Goal: Task Accomplishment & Management: Manage account settings

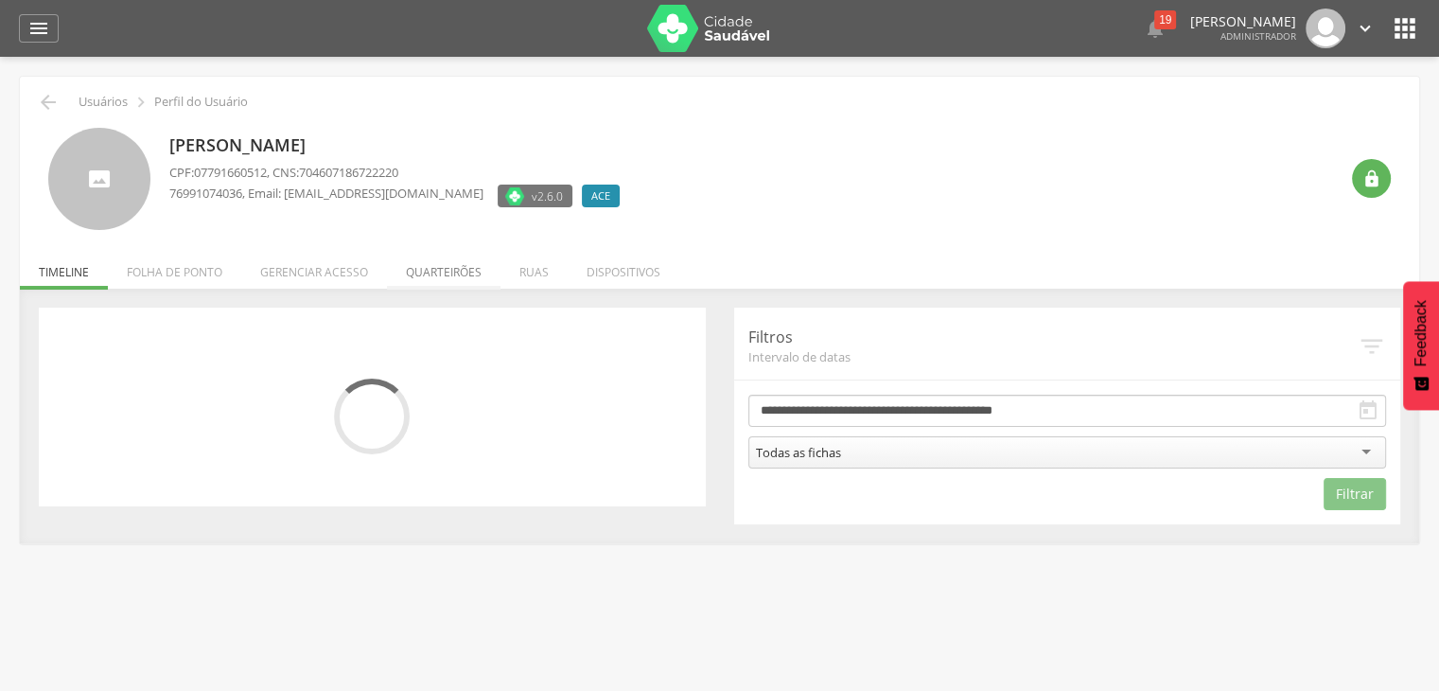
click at [420, 273] on li "Quarteirões" at bounding box center [444, 267] width 114 height 44
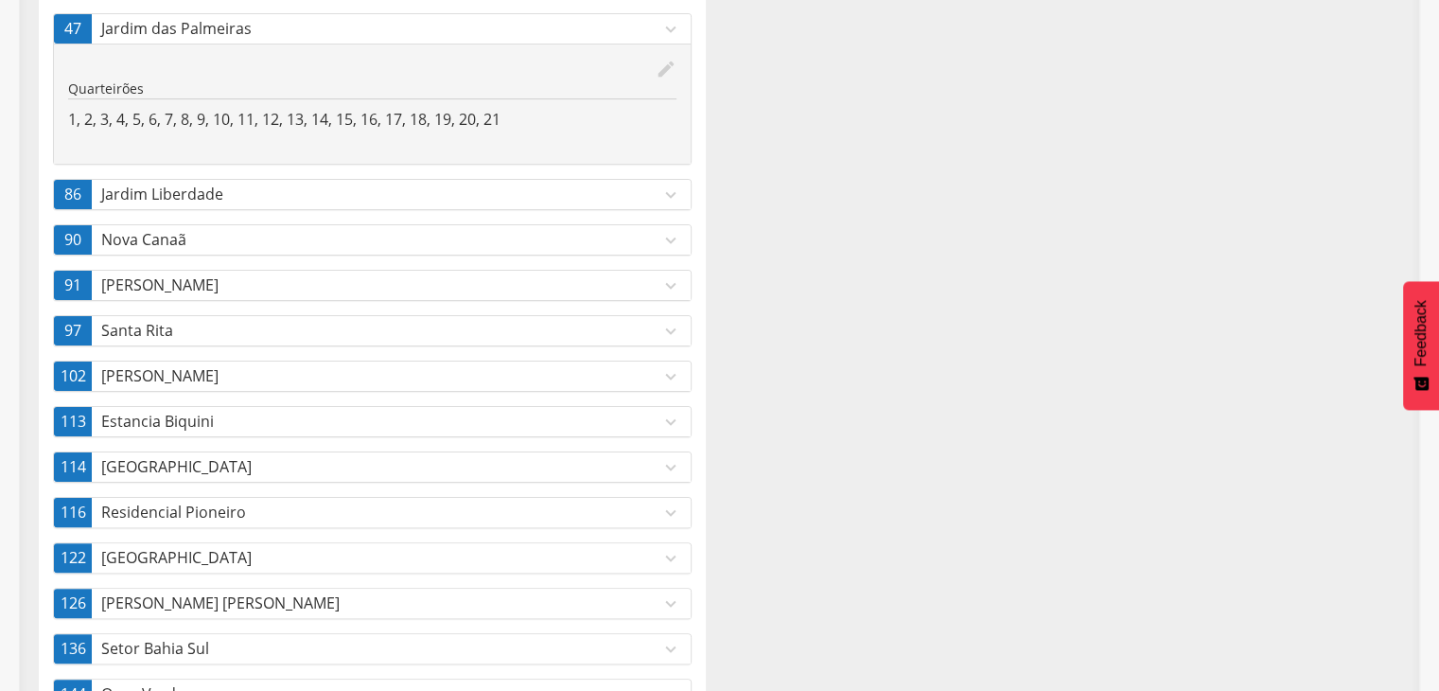
scroll to position [487, 0]
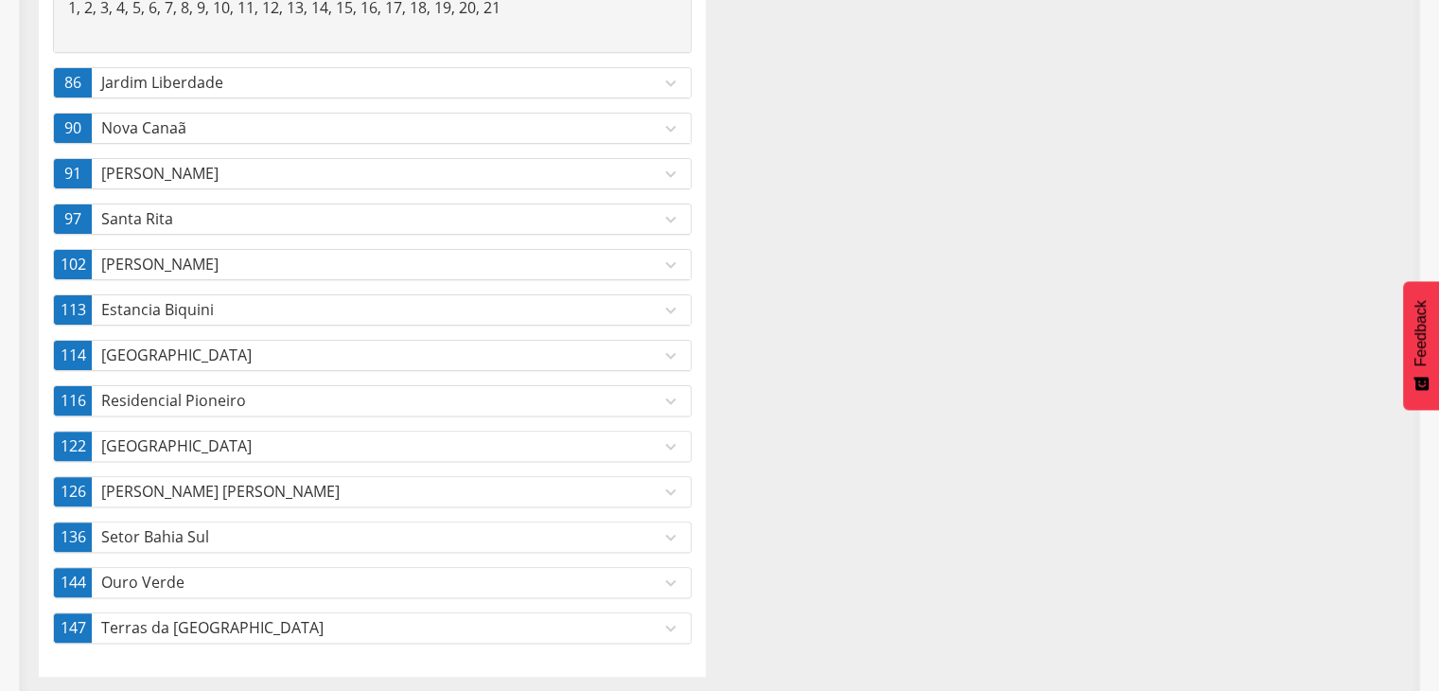
click at [193, 539] on p "Setor Bahia Sul" at bounding box center [380, 537] width 559 height 22
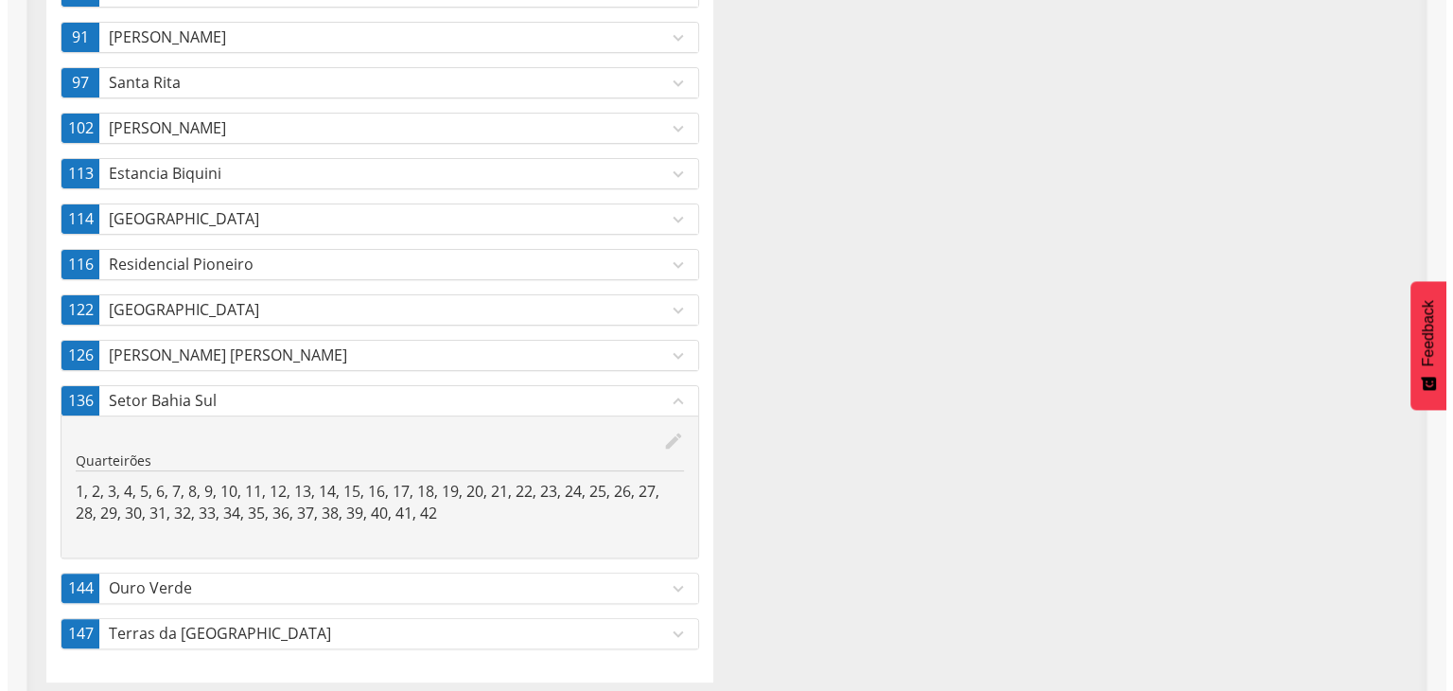
scroll to position [508, 0]
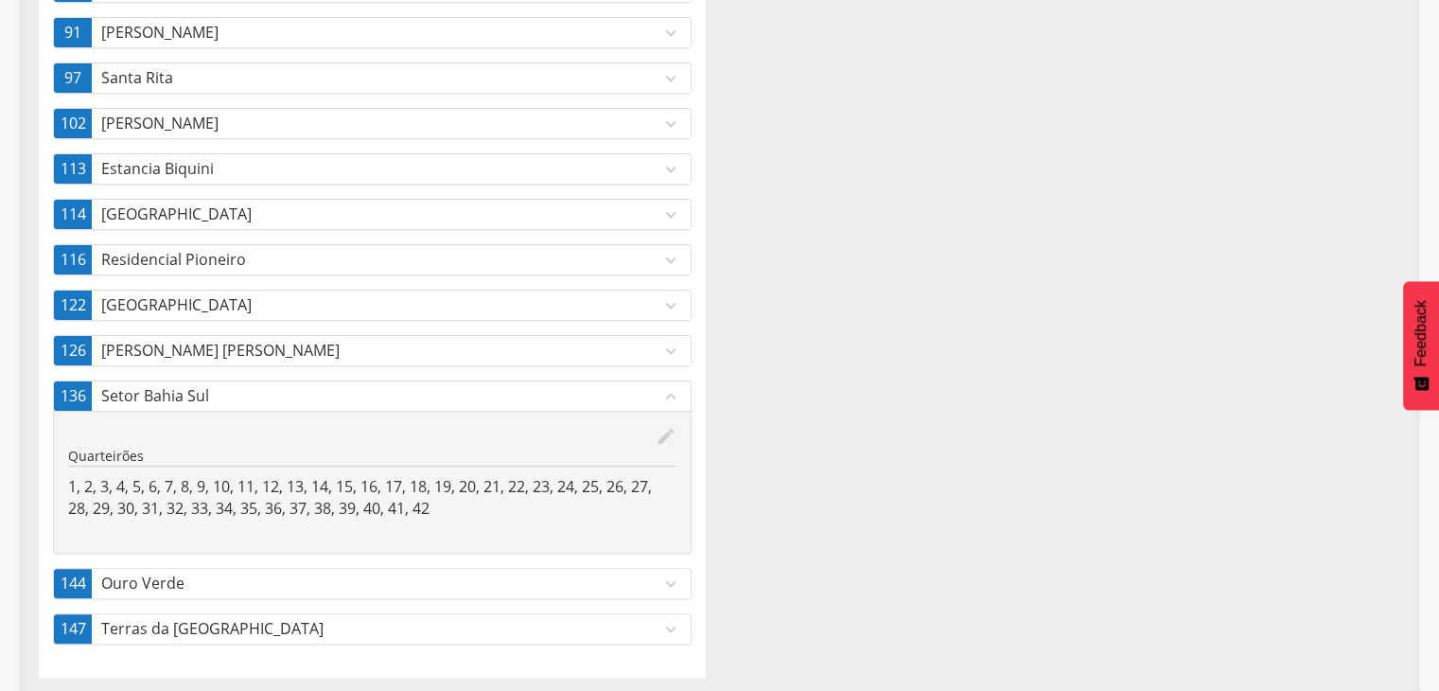
click at [656, 432] on icon "edit" at bounding box center [666, 436] width 21 height 21
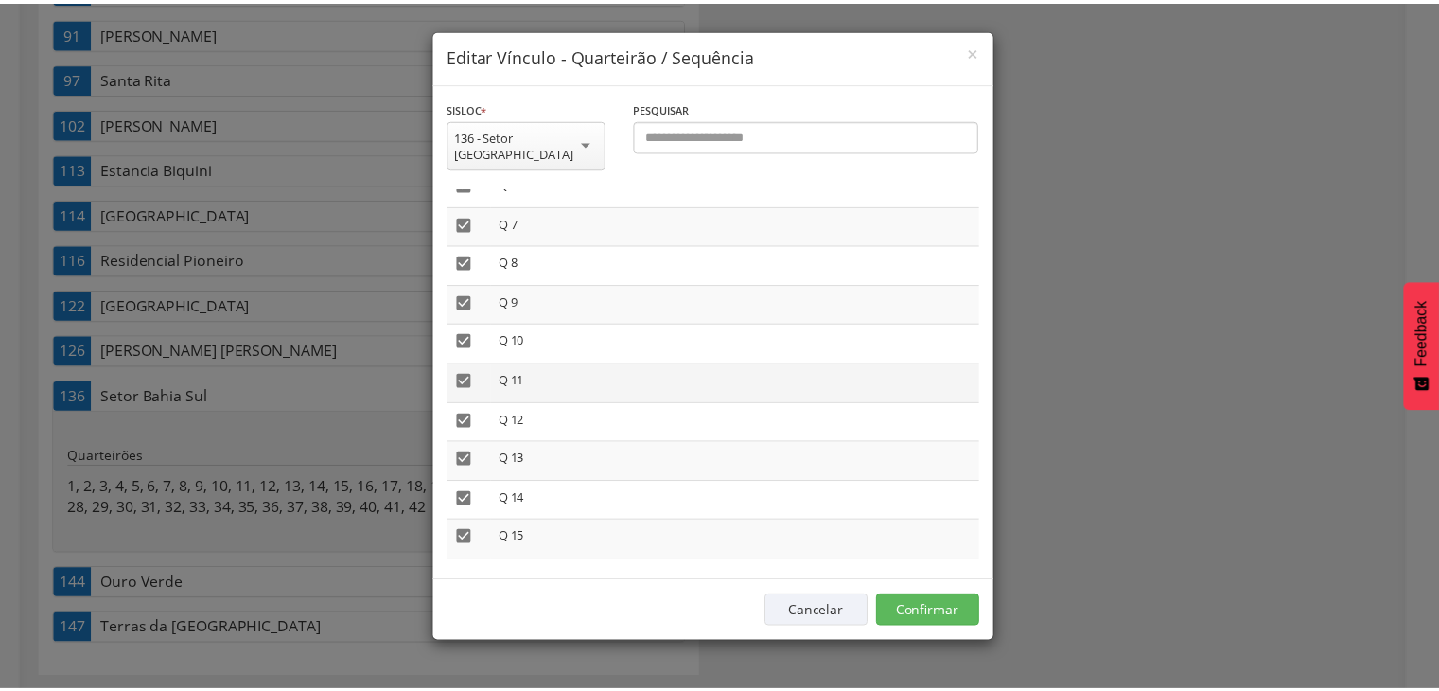
scroll to position [284, 0]
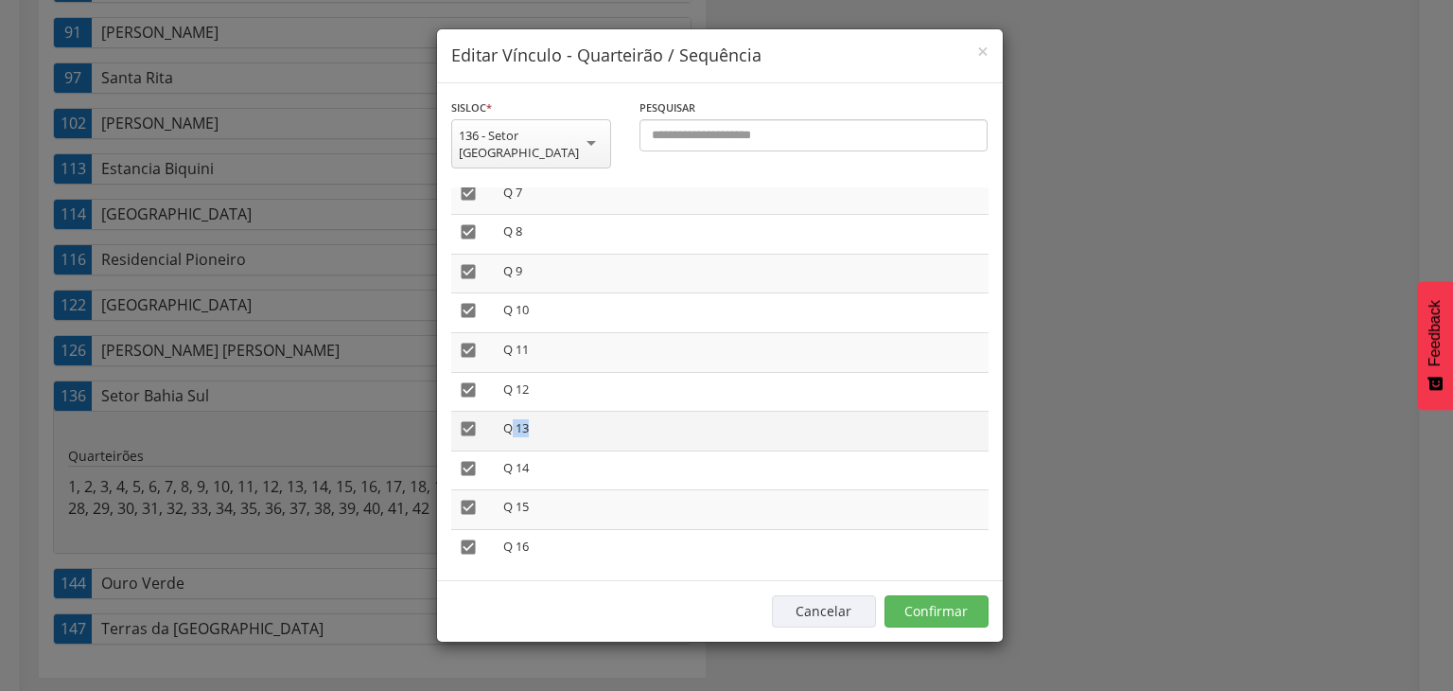
drag, startPoint x: 508, startPoint y: 410, endPoint x: 549, endPoint y: 398, distance: 42.2
click at [549, 412] on td "Q 13" at bounding box center [742, 432] width 493 height 40
click at [820, 595] on button "Cancelar" at bounding box center [824, 611] width 104 height 32
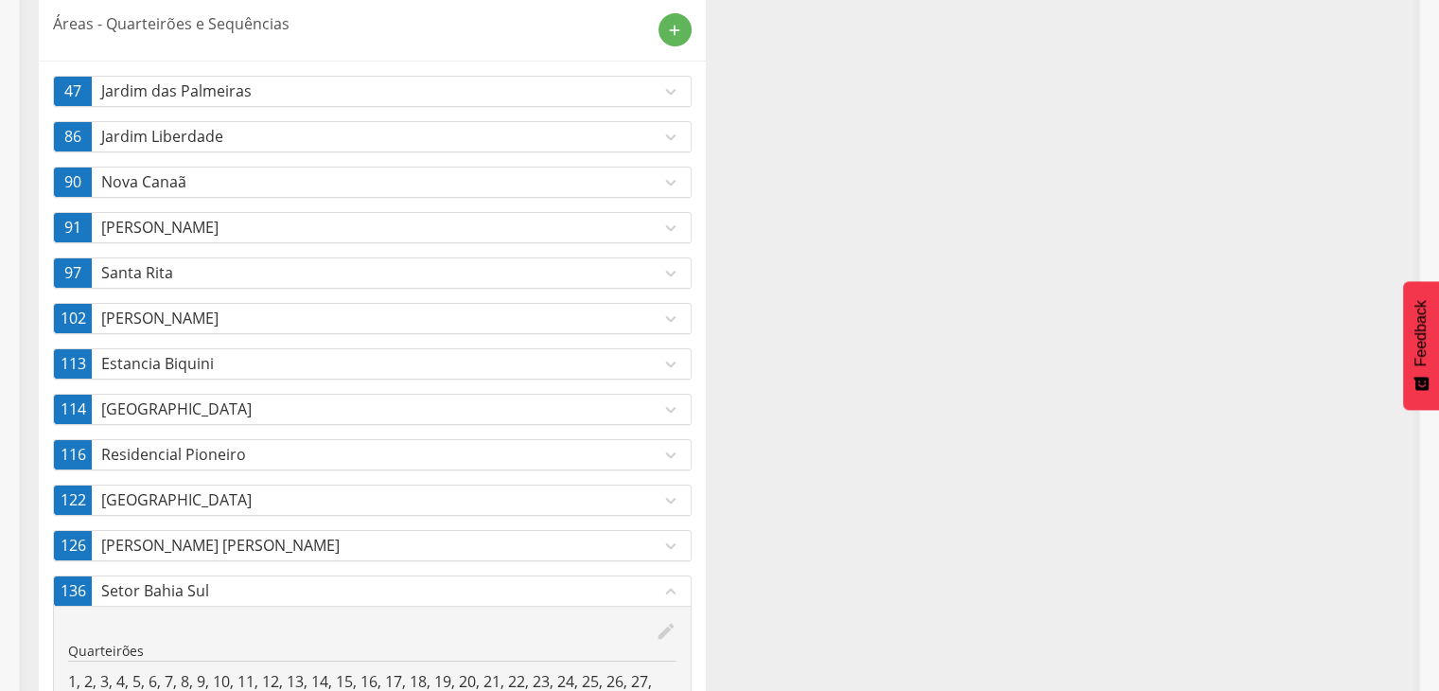
scroll to position [508, 0]
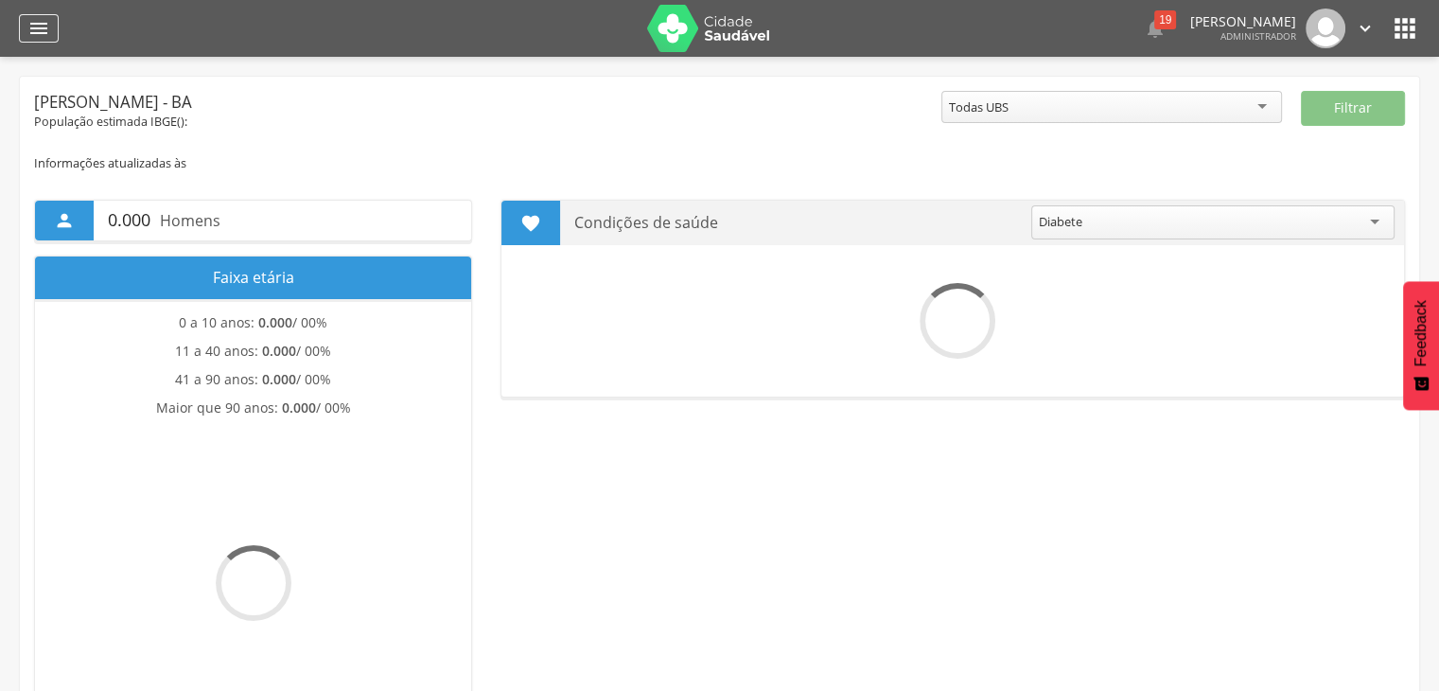
click at [44, 31] on icon "" at bounding box center [38, 28] width 23 height 23
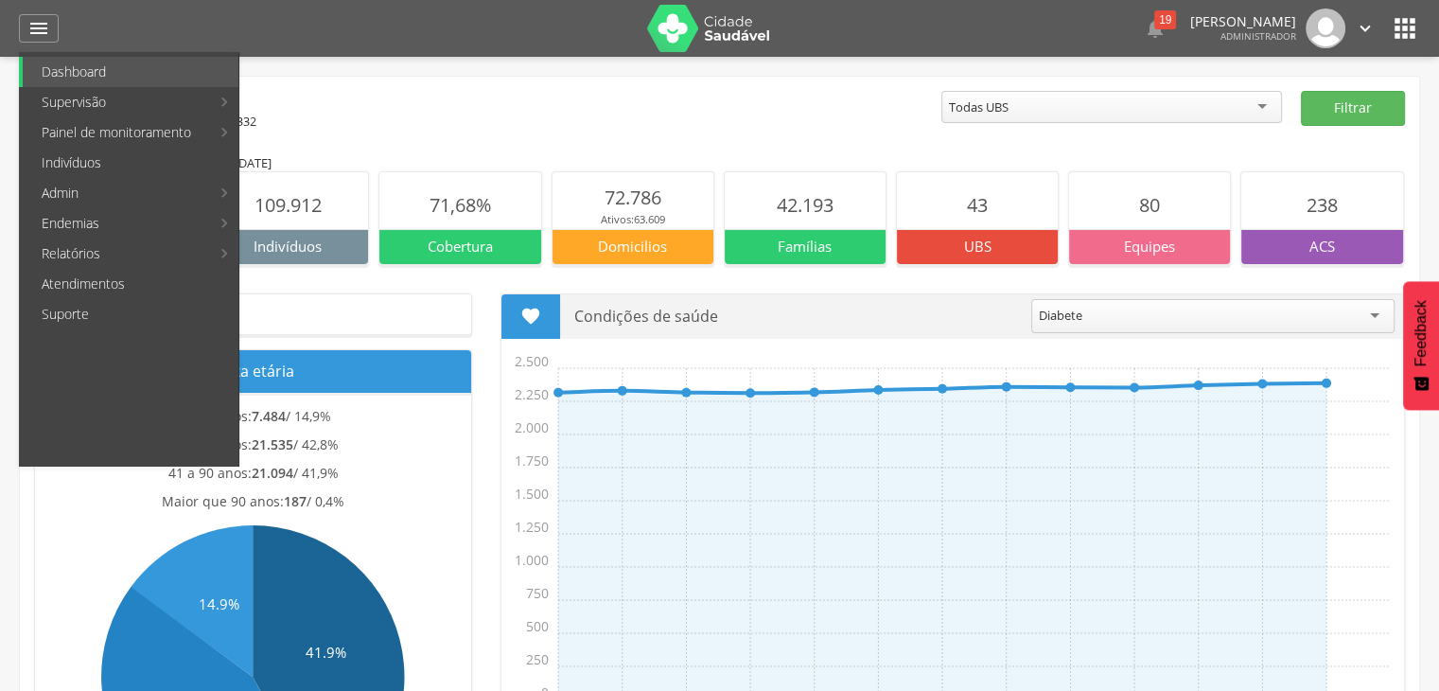
click at [356, 203] on link "App desatualizado" at bounding box center [346, 193] width 213 height 30
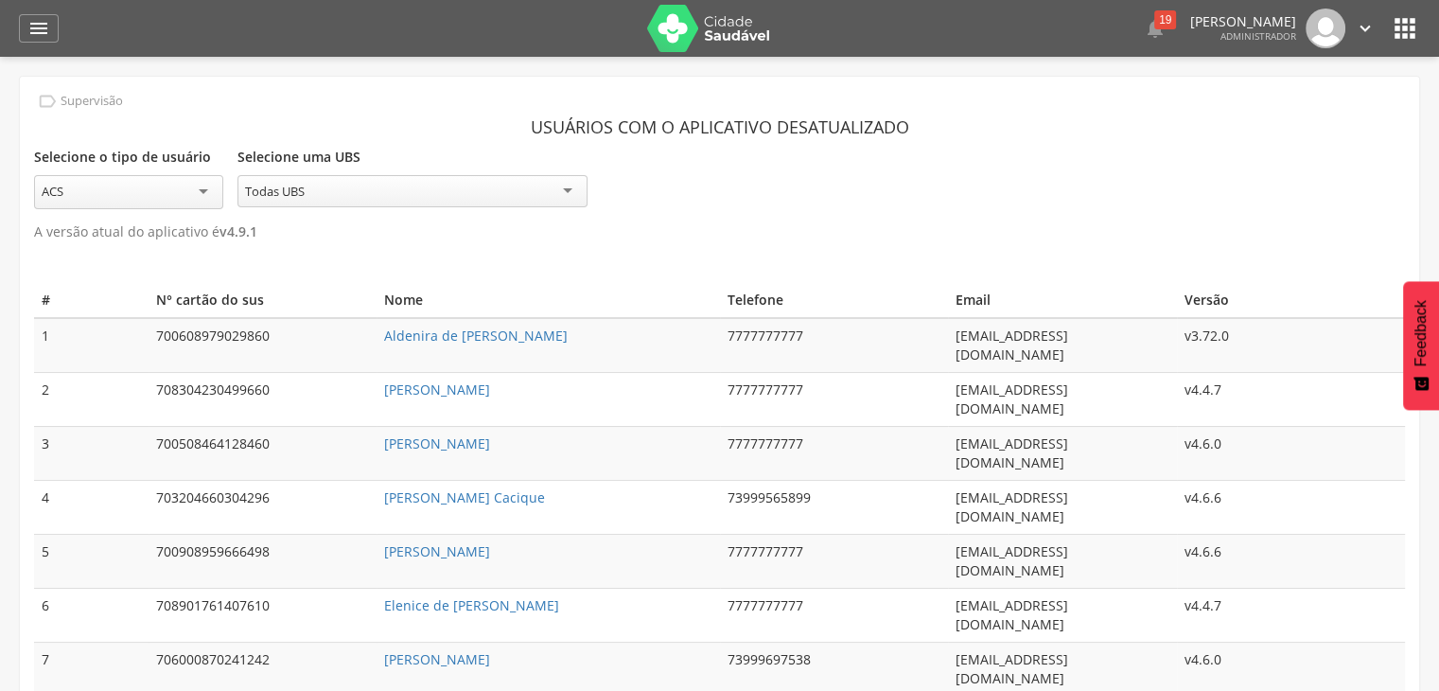
click at [151, 197] on div "ACS" at bounding box center [128, 192] width 189 height 34
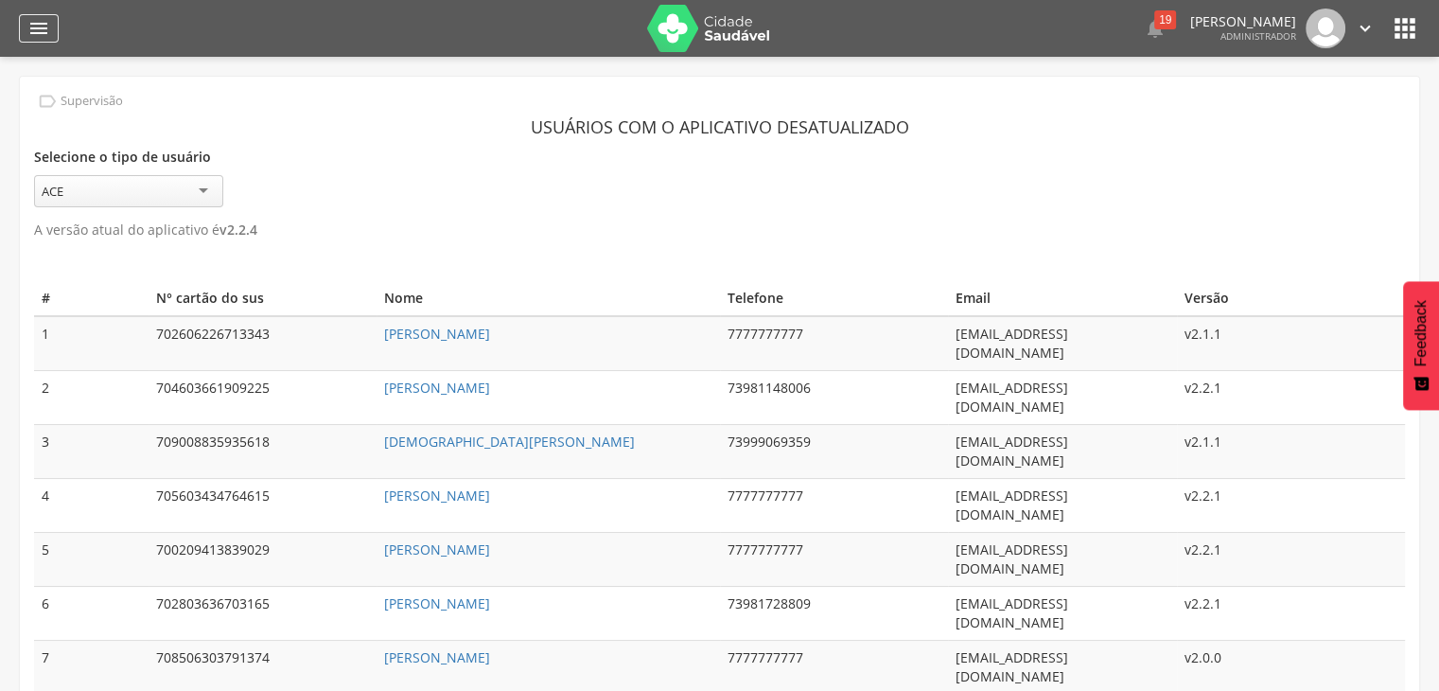
click at [40, 26] on icon "" at bounding box center [38, 28] width 23 height 23
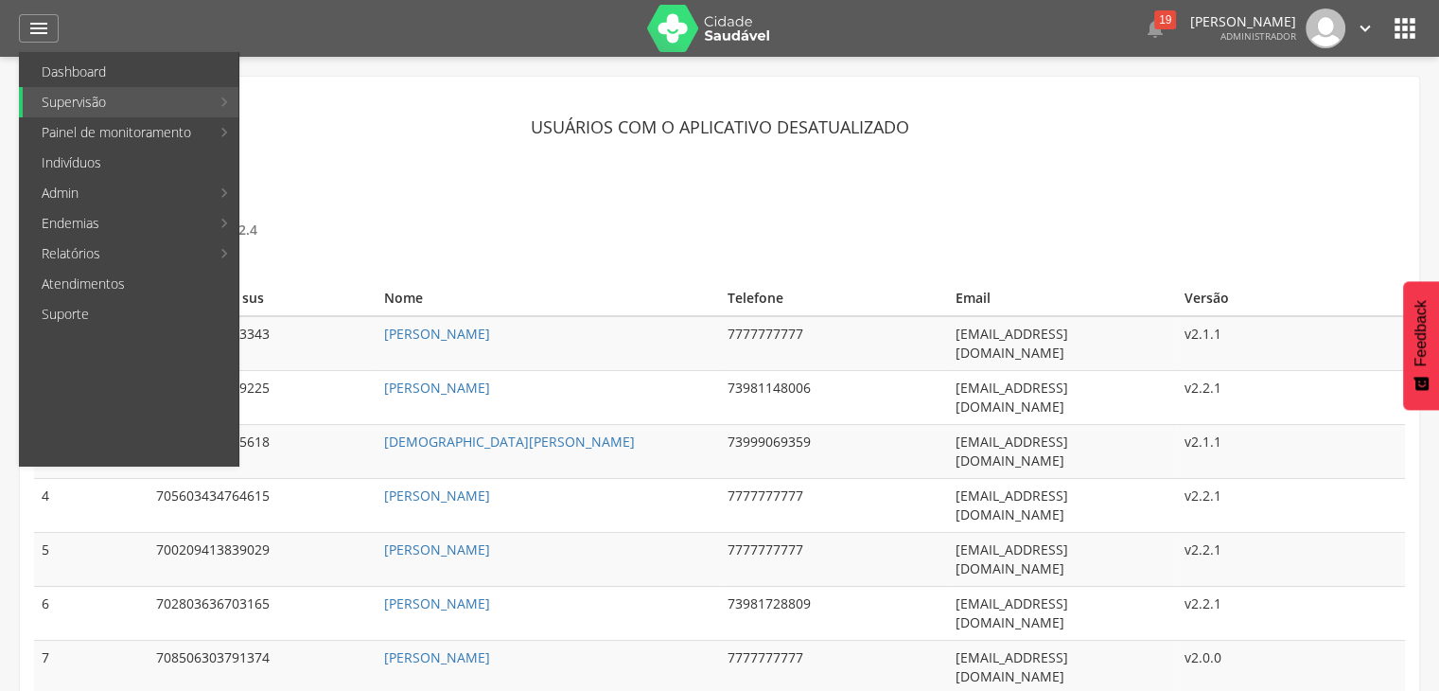
click at [371, 230] on link "Última sincronização" at bounding box center [346, 223] width 213 height 30
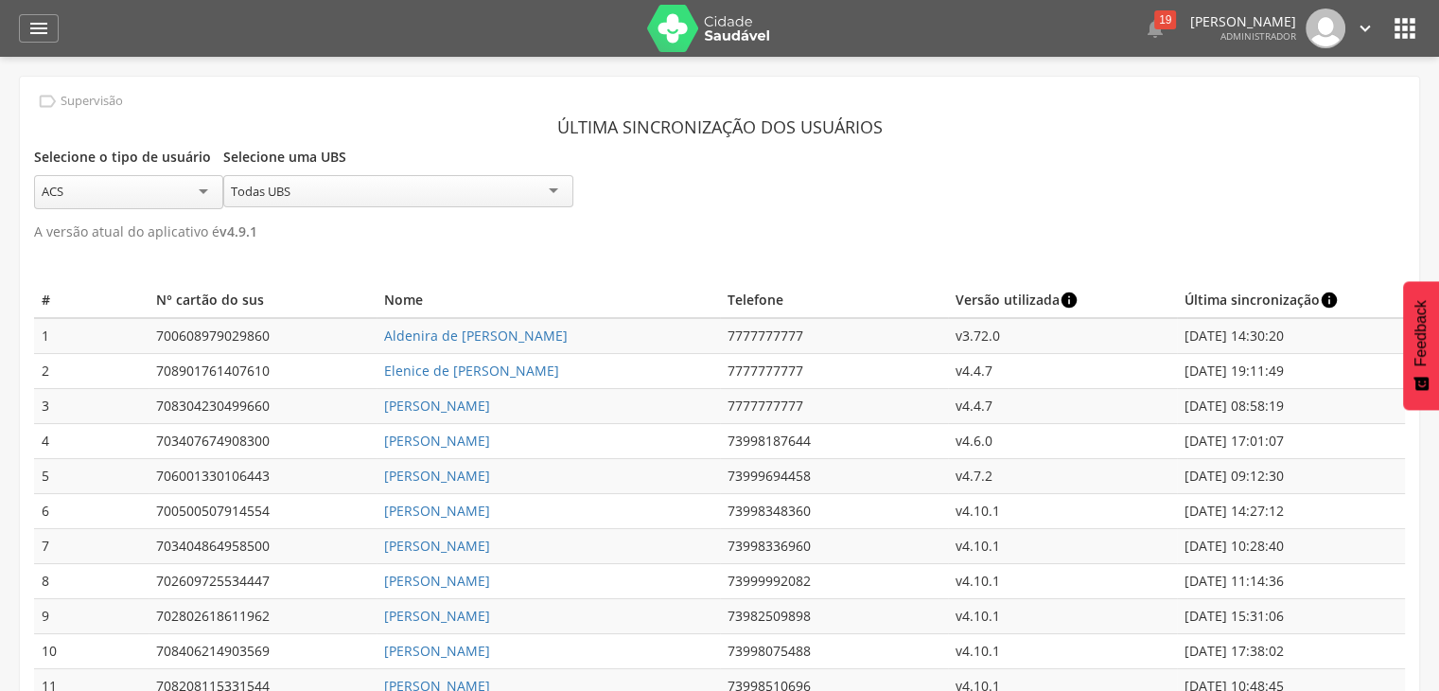
click at [160, 202] on div "ACS" at bounding box center [128, 192] width 189 height 34
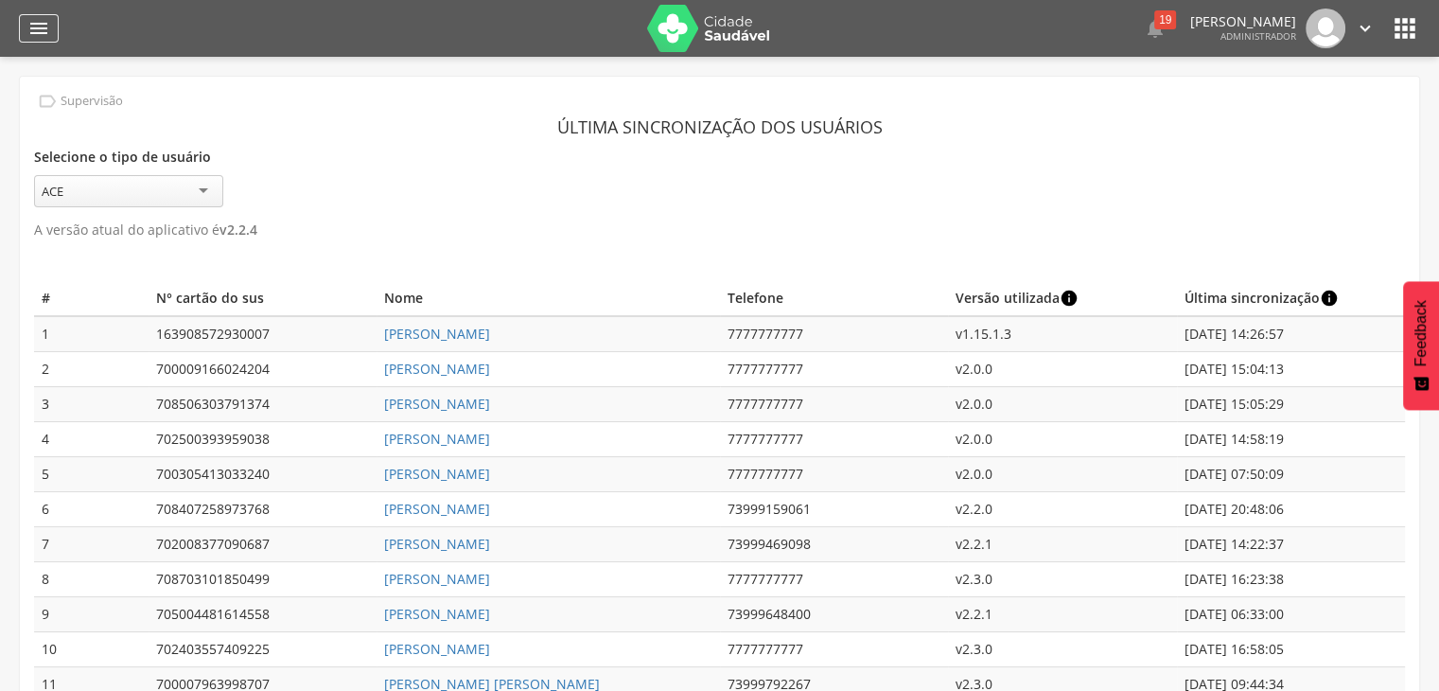
click at [35, 32] on icon "" at bounding box center [38, 28] width 23 height 23
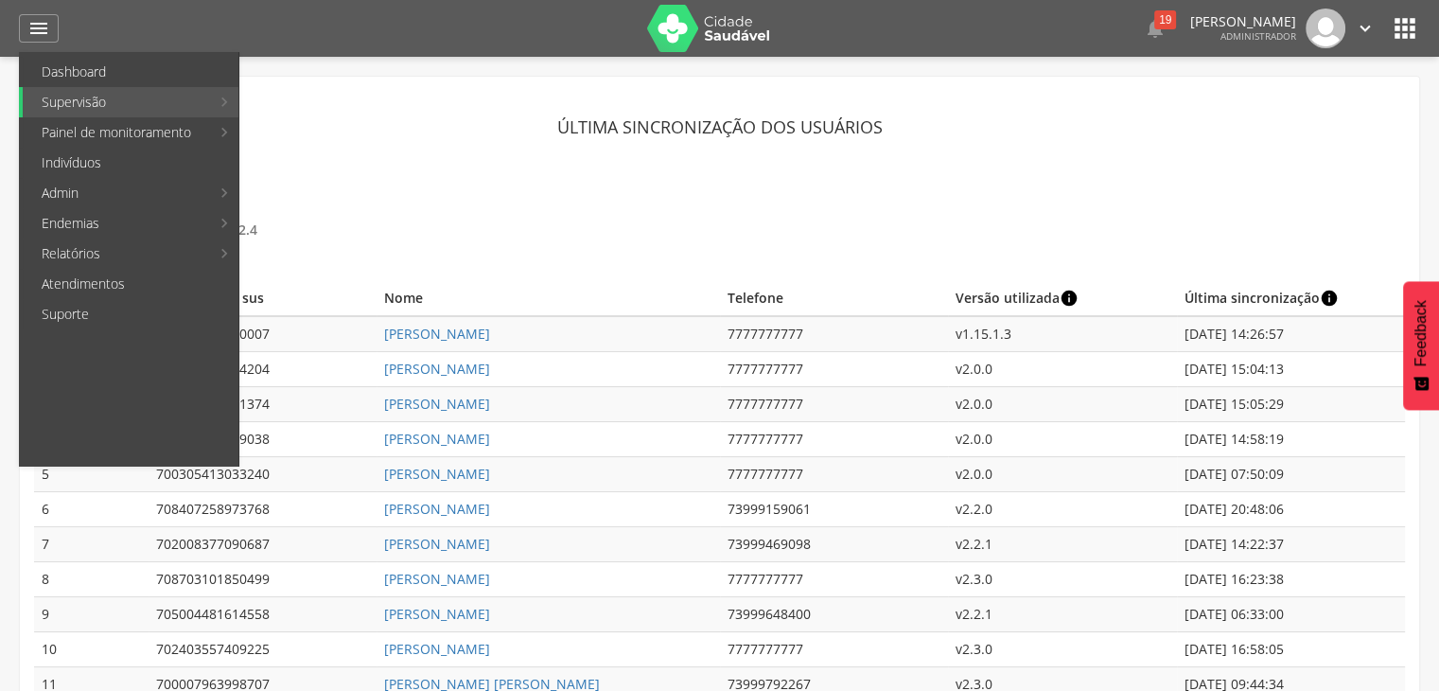
click at [519, 225] on p "A versão atual do aplicativo é v 2.2.4" at bounding box center [719, 230] width 1371 height 26
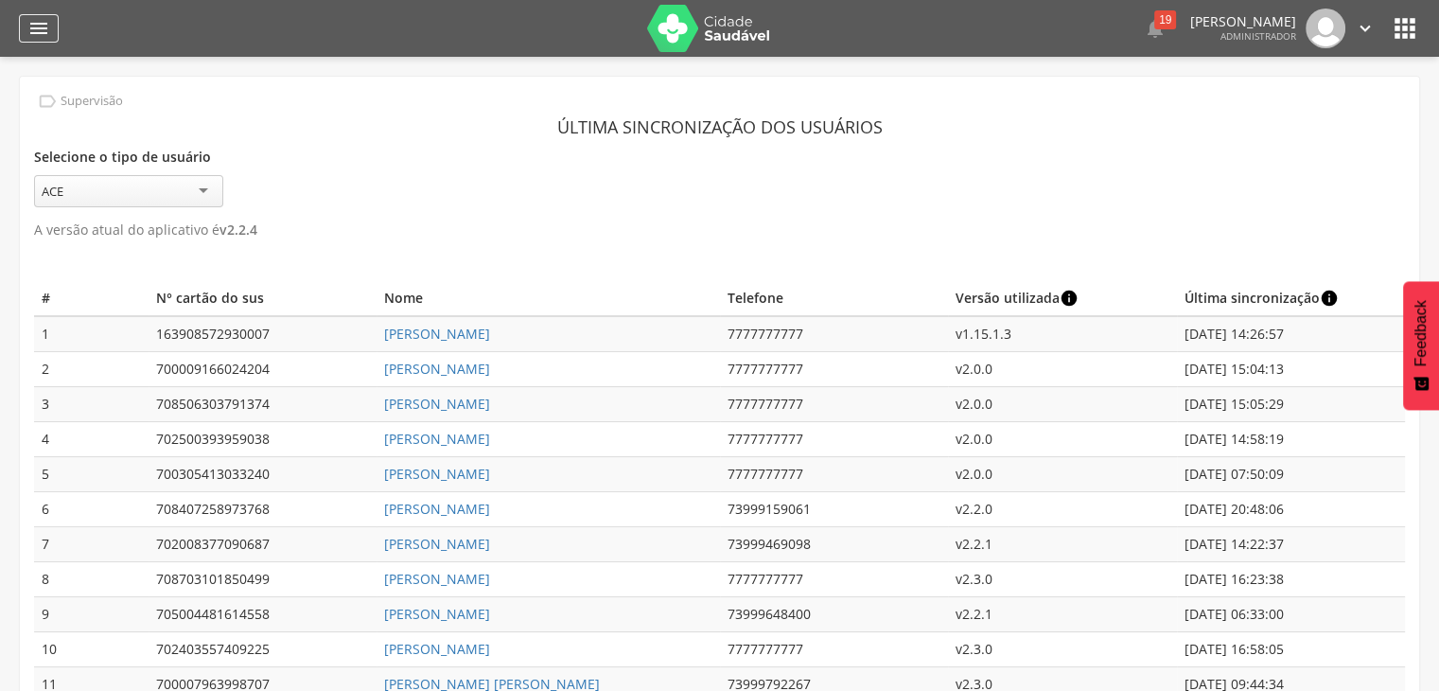
click at [38, 29] on icon "" at bounding box center [38, 28] width 23 height 23
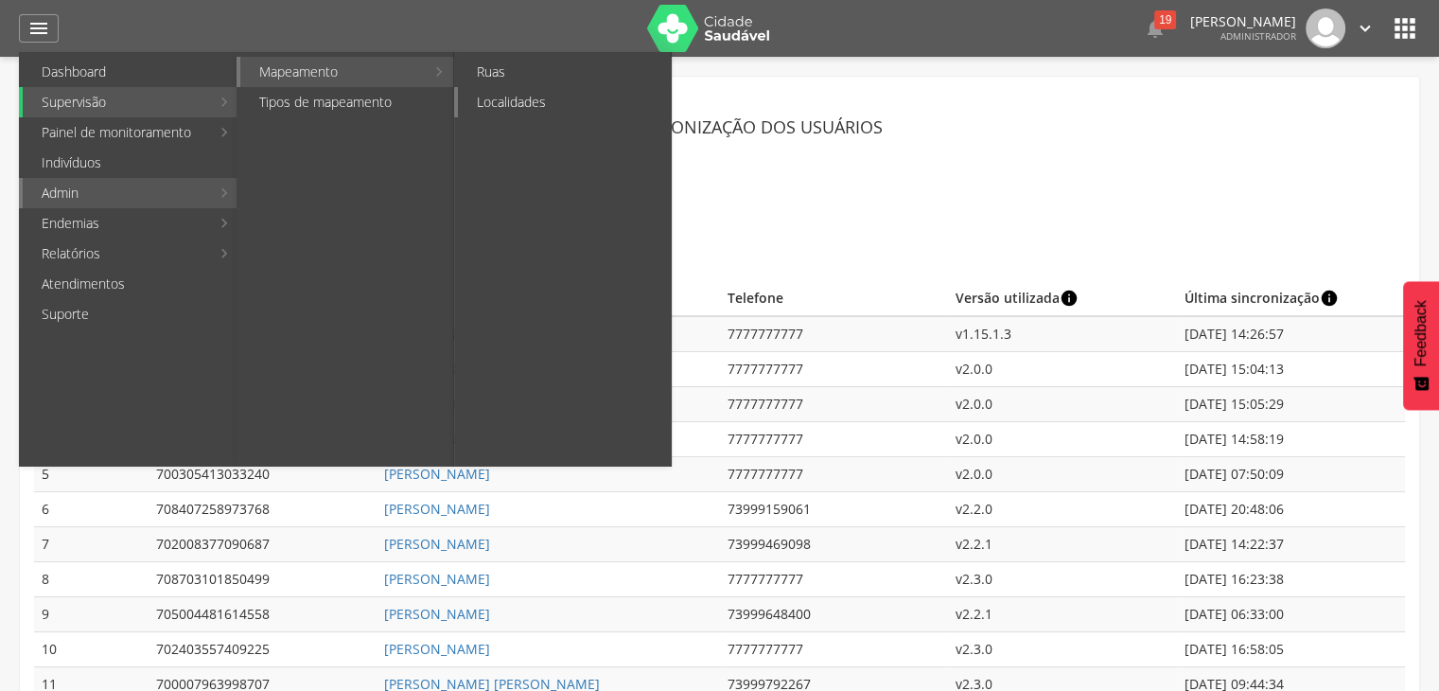
click at [577, 102] on link "Localidades" at bounding box center [564, 102] width 213 height 30
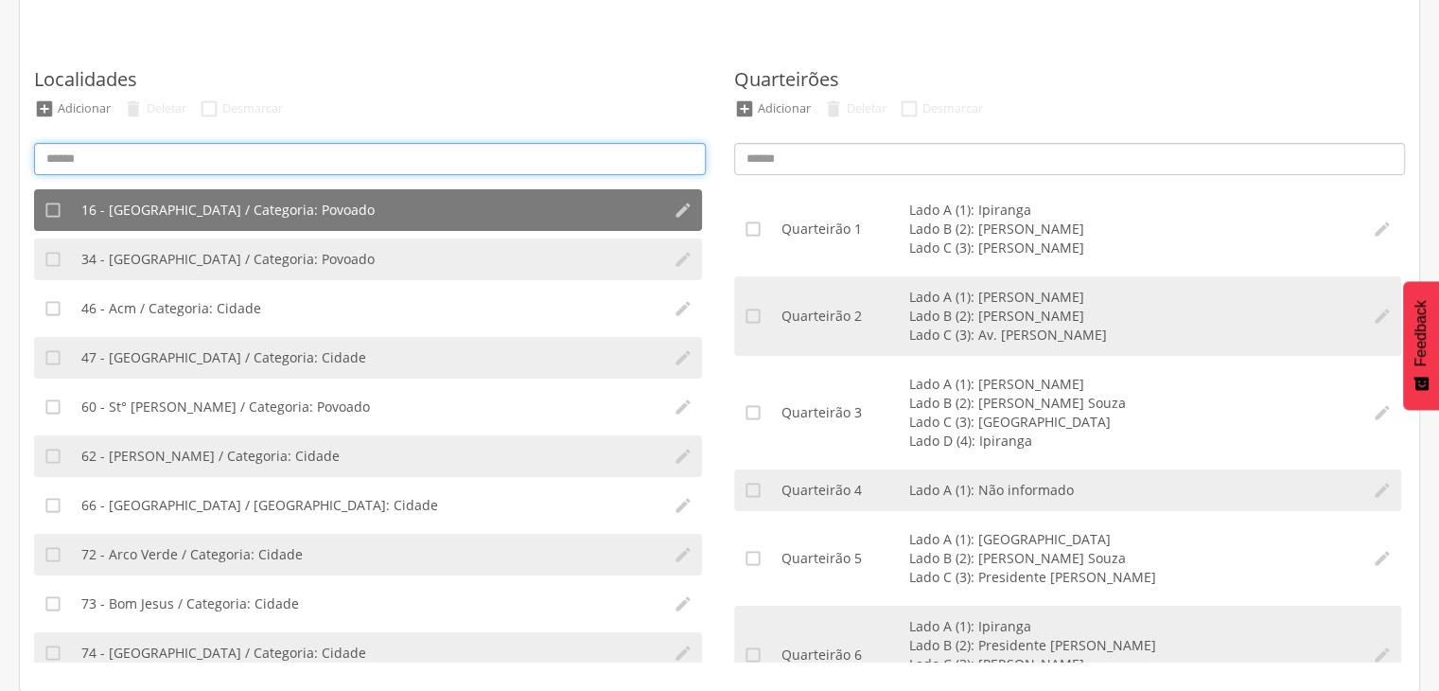
click at [201, 159] on input at bounding box center [370, 159] width 672 height 32
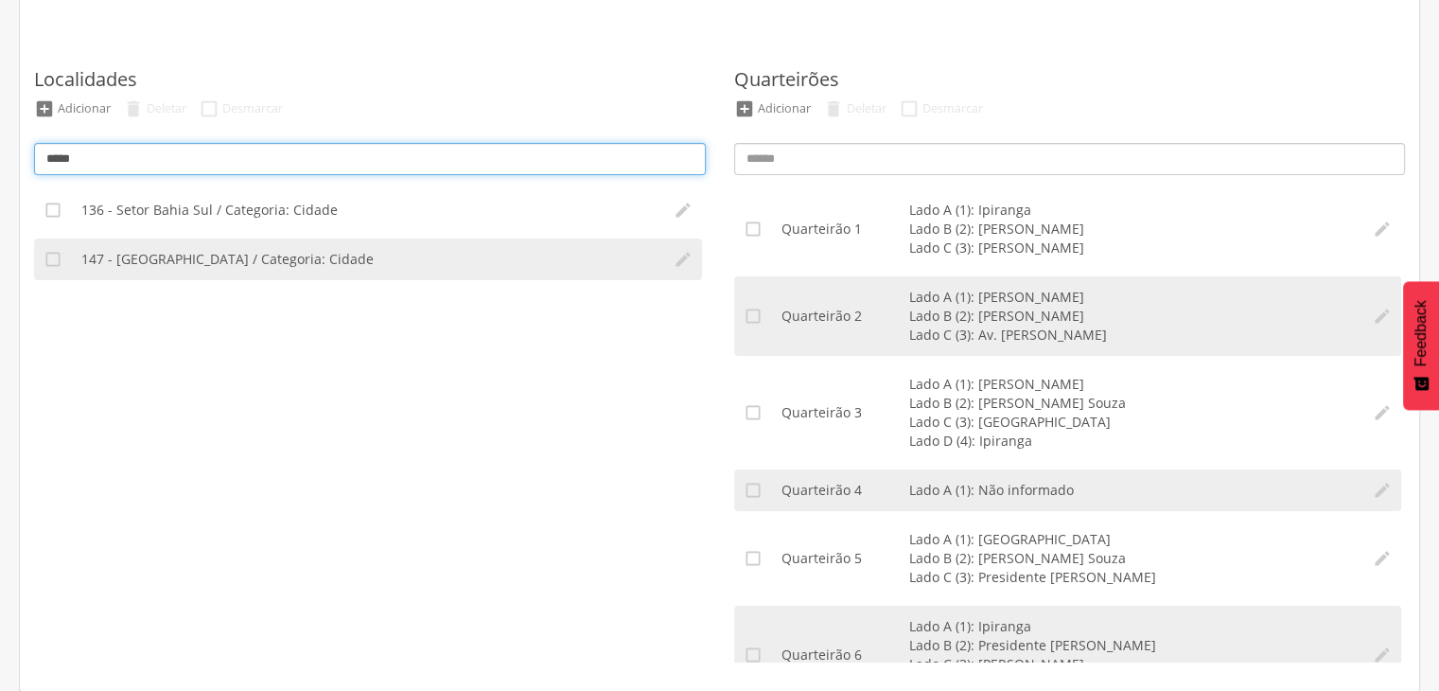
type input "*****"
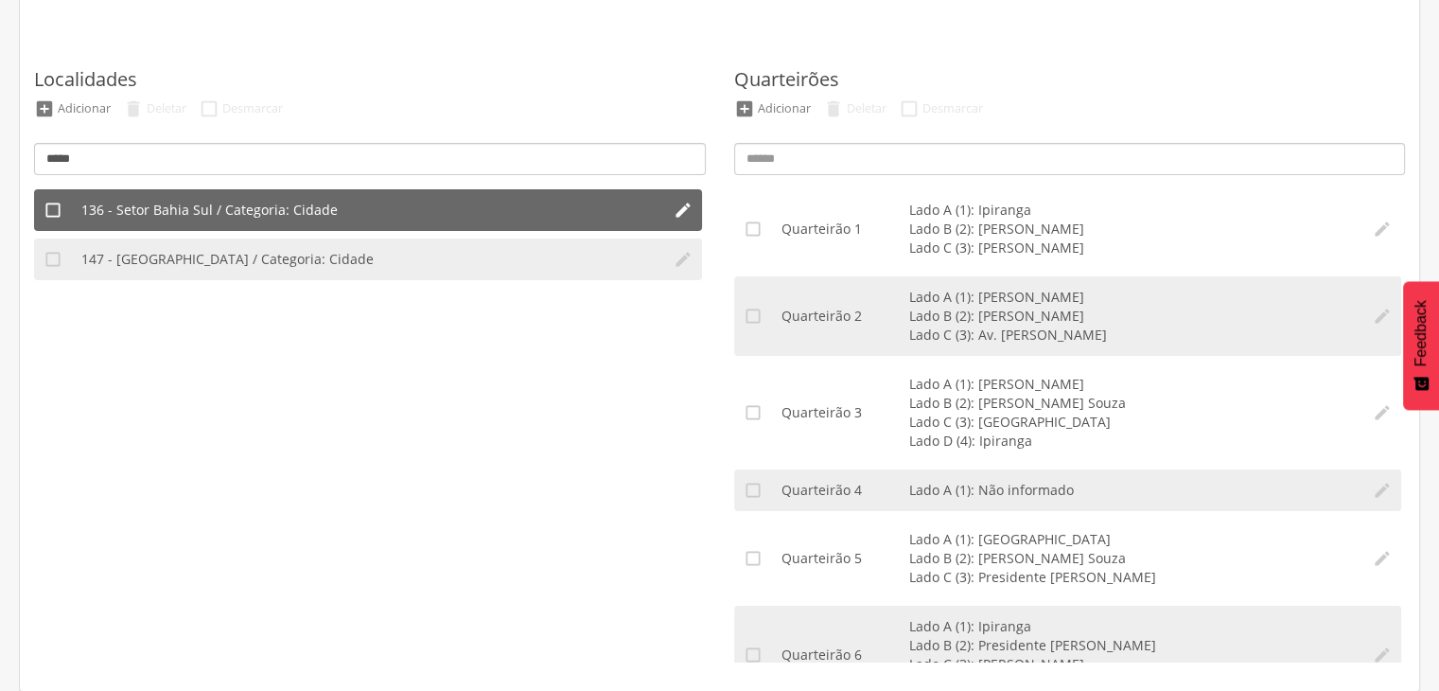
click at [297, 210] on span "136 - Setor Bahia Sul / Categoria: Cidade" at bounding box center [209, 210] width 256 height 19
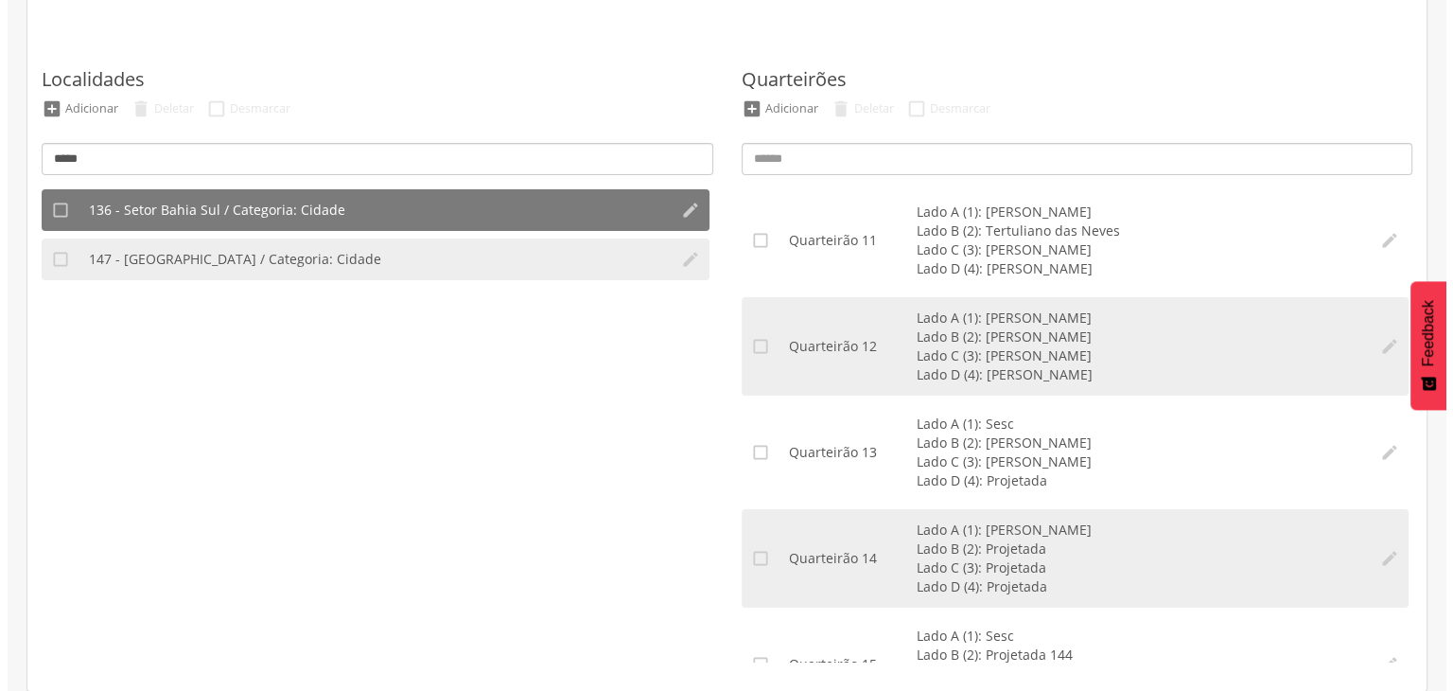
scroll to position [1230, 0]
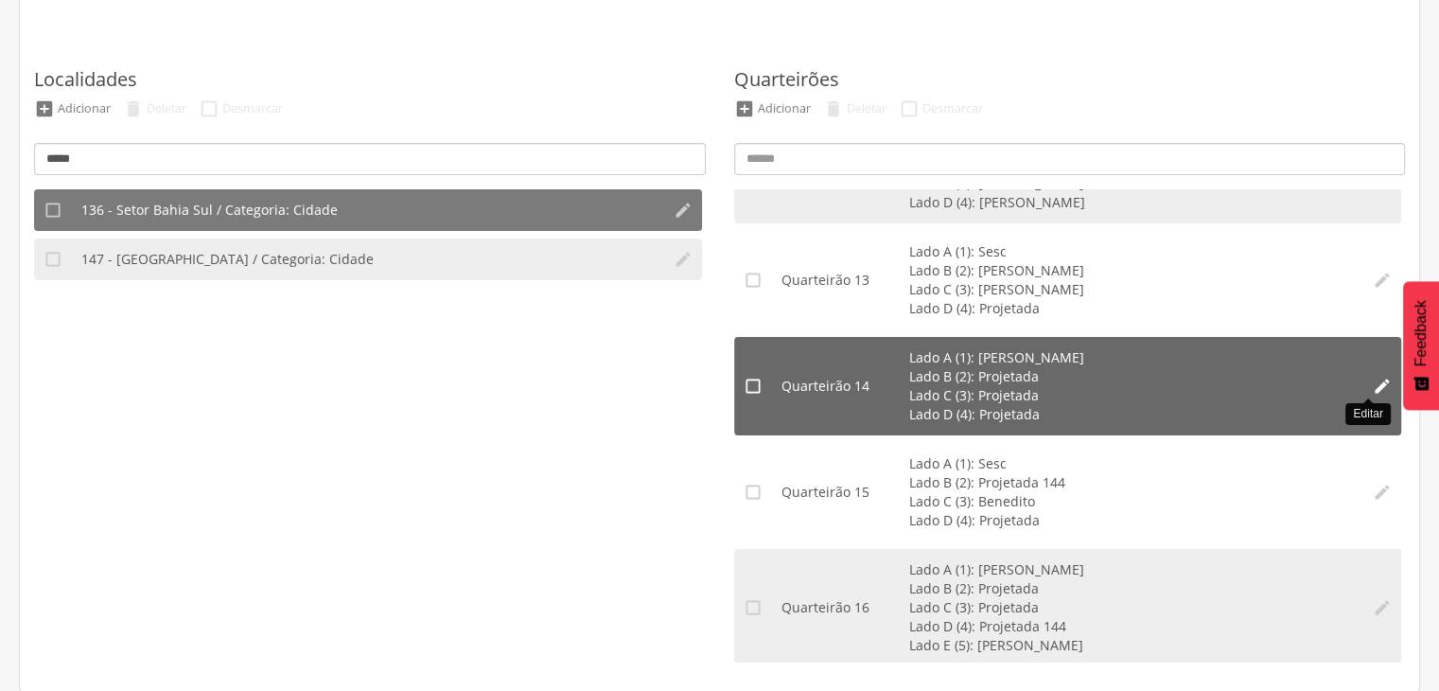
click at [1373, 387] on icon "" at bounding box center [1382, 386] width 19 height 19
type input "**"
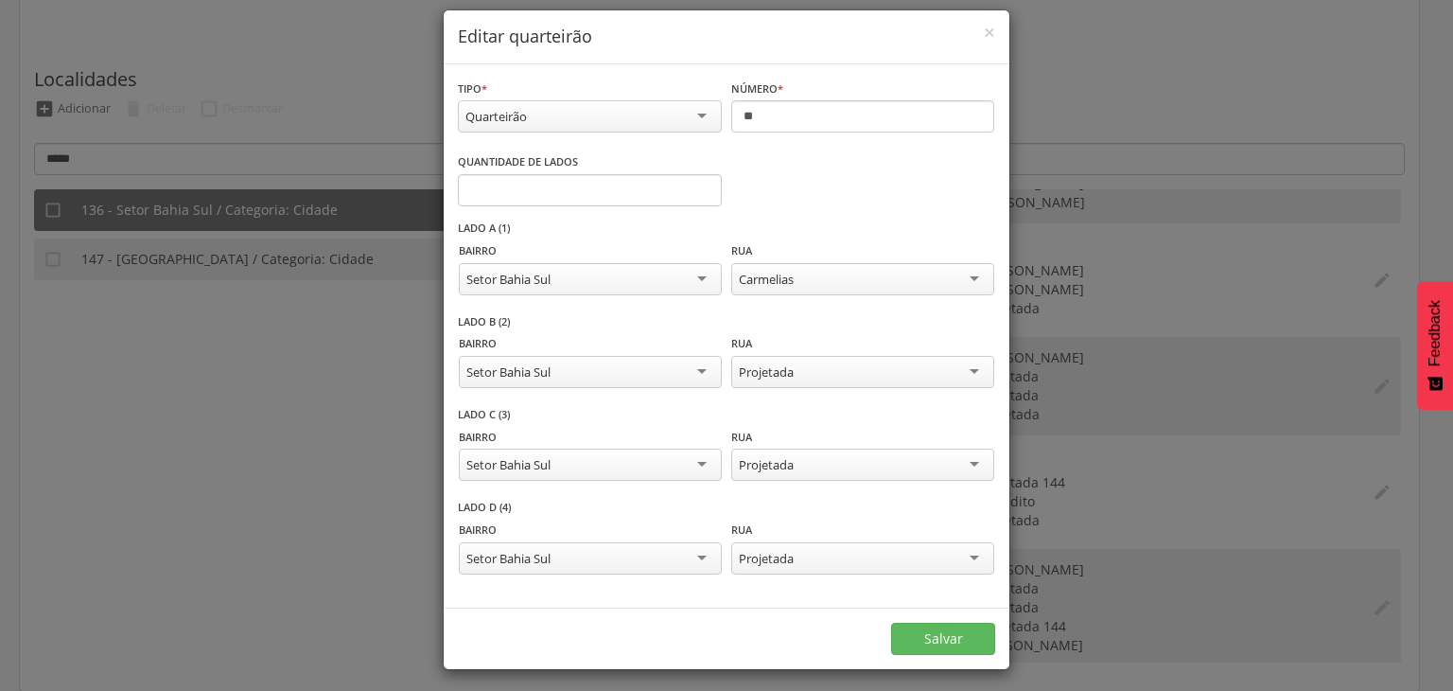
scroll to position [24, 0]
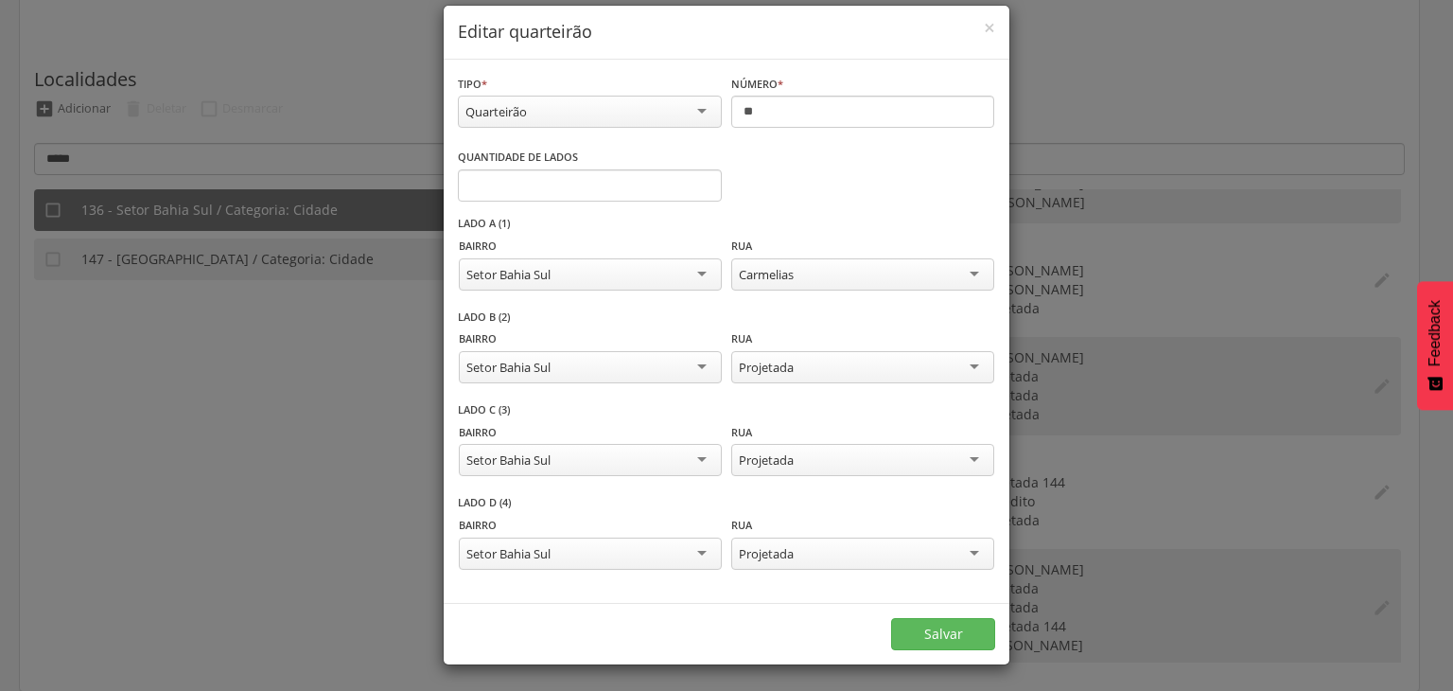
click at [622, 555] on div "Setor Bahia Sul" at bounding box center [590, 553] width 263 height 32
drag, startPoint x: 669, startPoint y: 497, endPoint x: 678, endPoint y: 489, distance: 11.4
click at [670, 498] on div "**********" at bounding box center [726, 541] width 537 height 93
drag, startPoint x: 594, startPoint y: 188, endPoint x: 428, endPoint y: 175, distance: 167.1
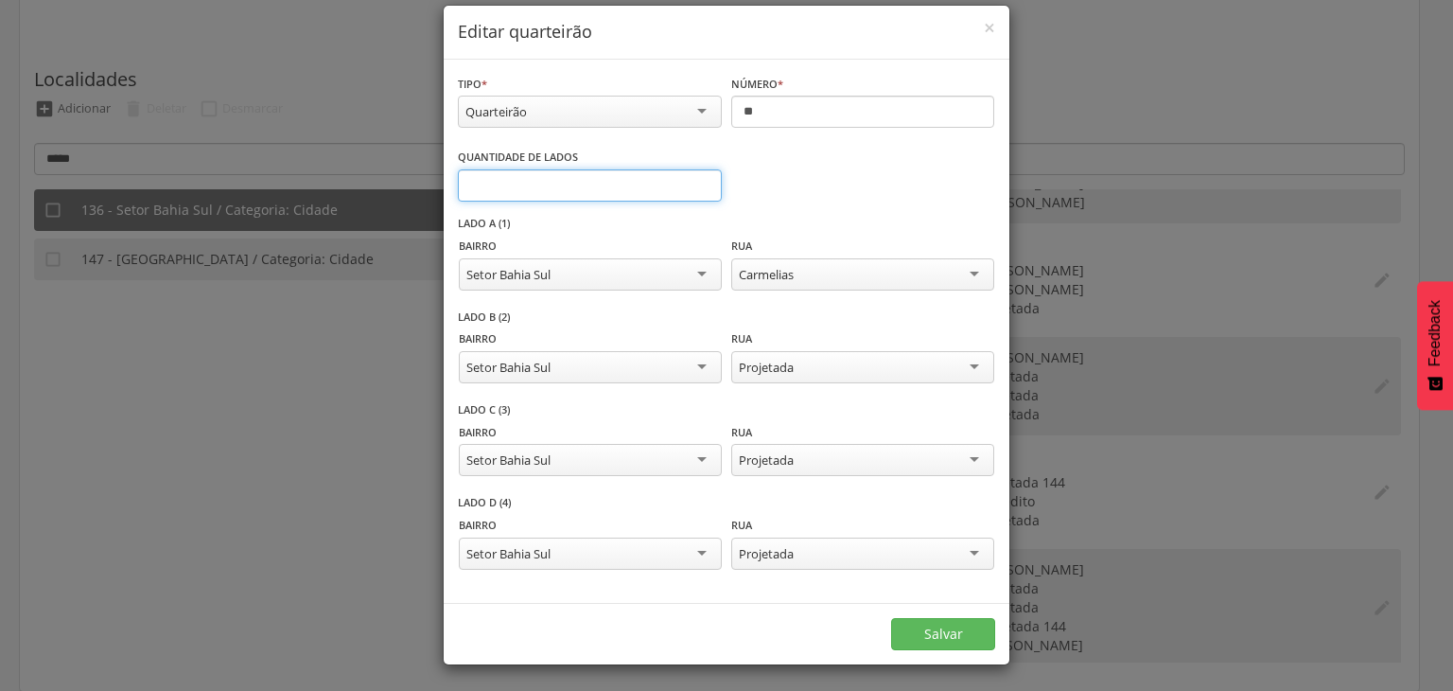
click at [428, 175] on div "**********" at bounding box center [726, 345] width 1453 height 691
type input "*"
click at [794, 182] on div "Quantidade de lados * Informe o número" at bounding box center [726, 181] width 537 height 69
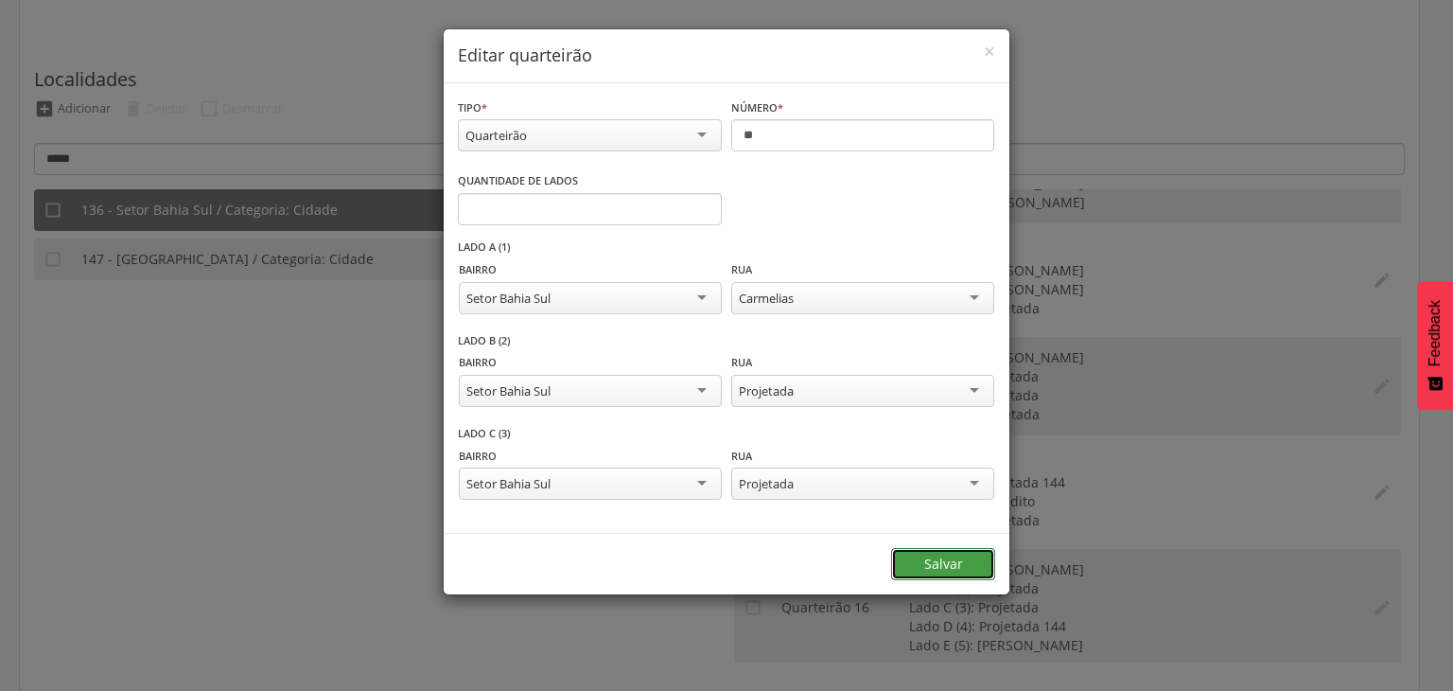
click at [930, 557] on button "Salvar" at bounding box center [943, 564] width 104 height 32
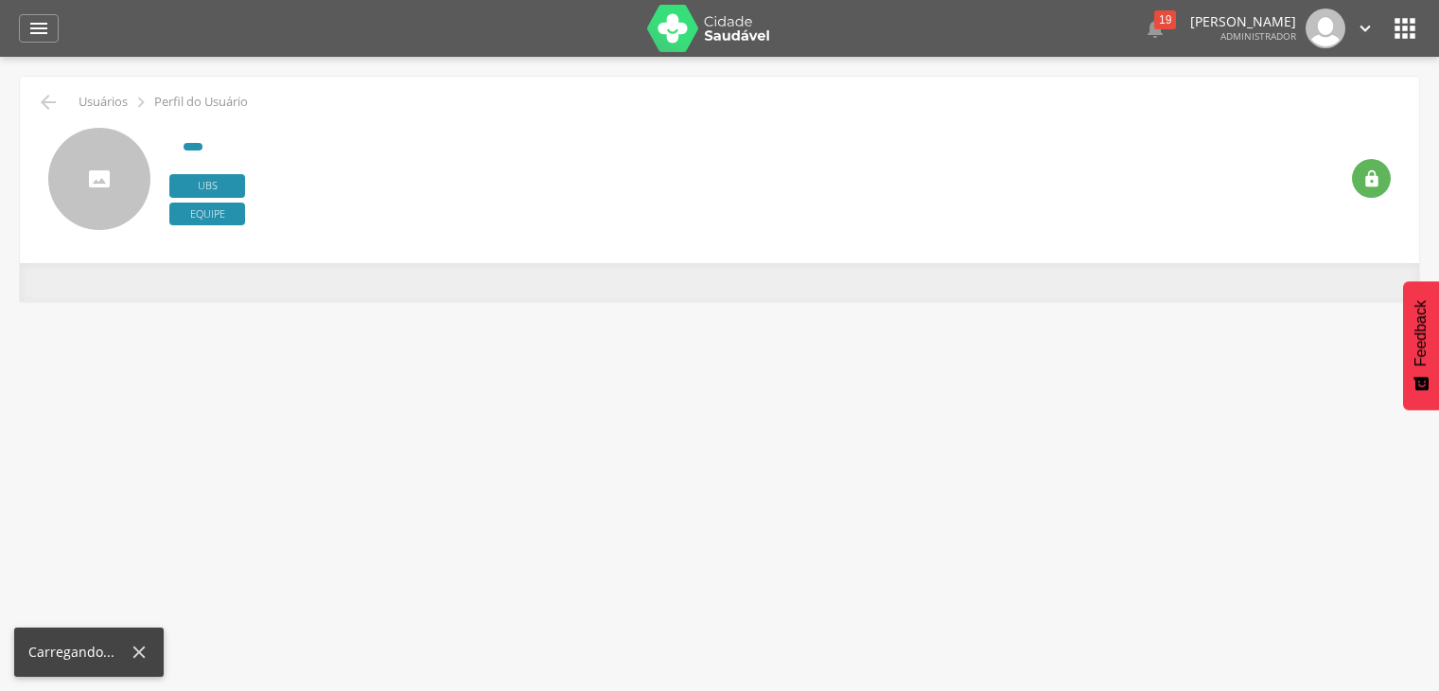
click at [1400, 45] on div " 19  Lorem ipsum dolor sit amet, sed do eiusmod tempor incididunt ut labore e…" at bounding box center [749, 28] width 1343 height 57
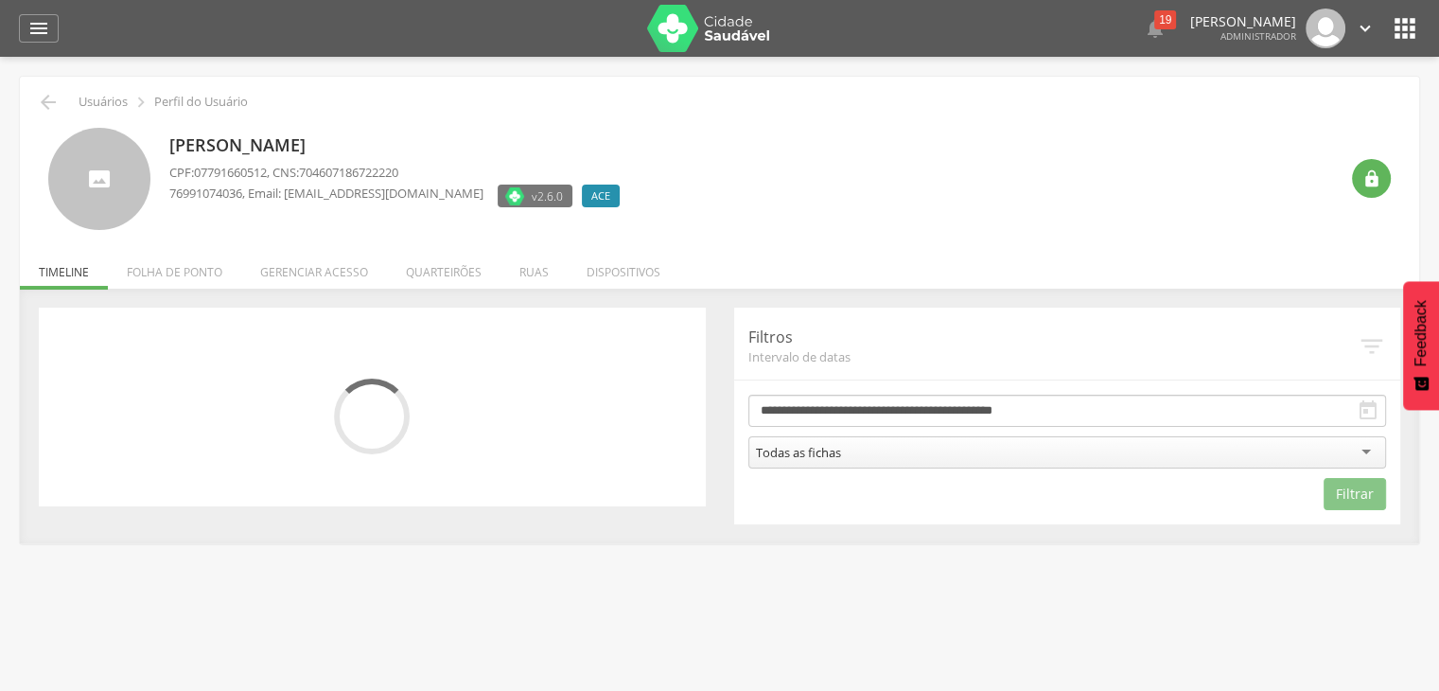
click at [1400, 26] on icon "" at bounding box center [1405, 28] width 30 height 30
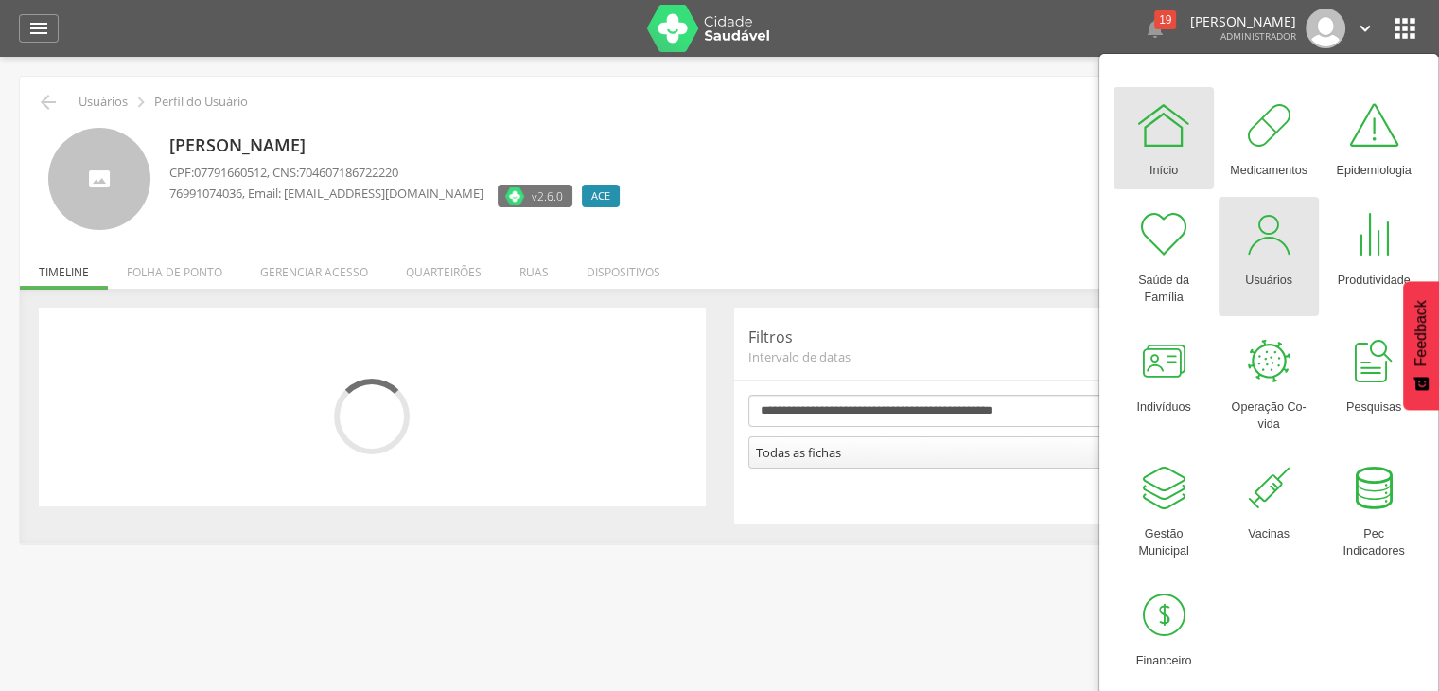
click at [1268, 276] on div "Usuários" at bounding box center [1268, 276] width 47 height 26
click at [1270, 273] on div "Usuários" at bounding box center [1268, 276] width 47 height 26
